Goal: Check status

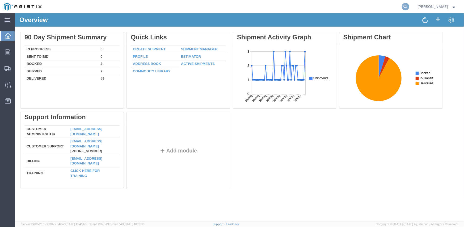
click at [409, 6] on icon at bounding box center [405, 6] width 7 height 7
paste input "57123305"
type input "57123305"
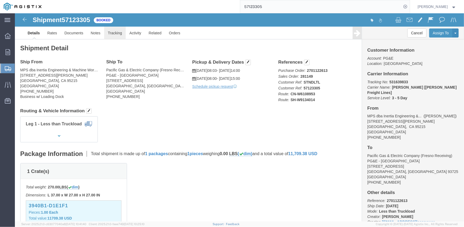
click link "Tracking"
